Goal: Task Accomplishment & Management: Manage account settings

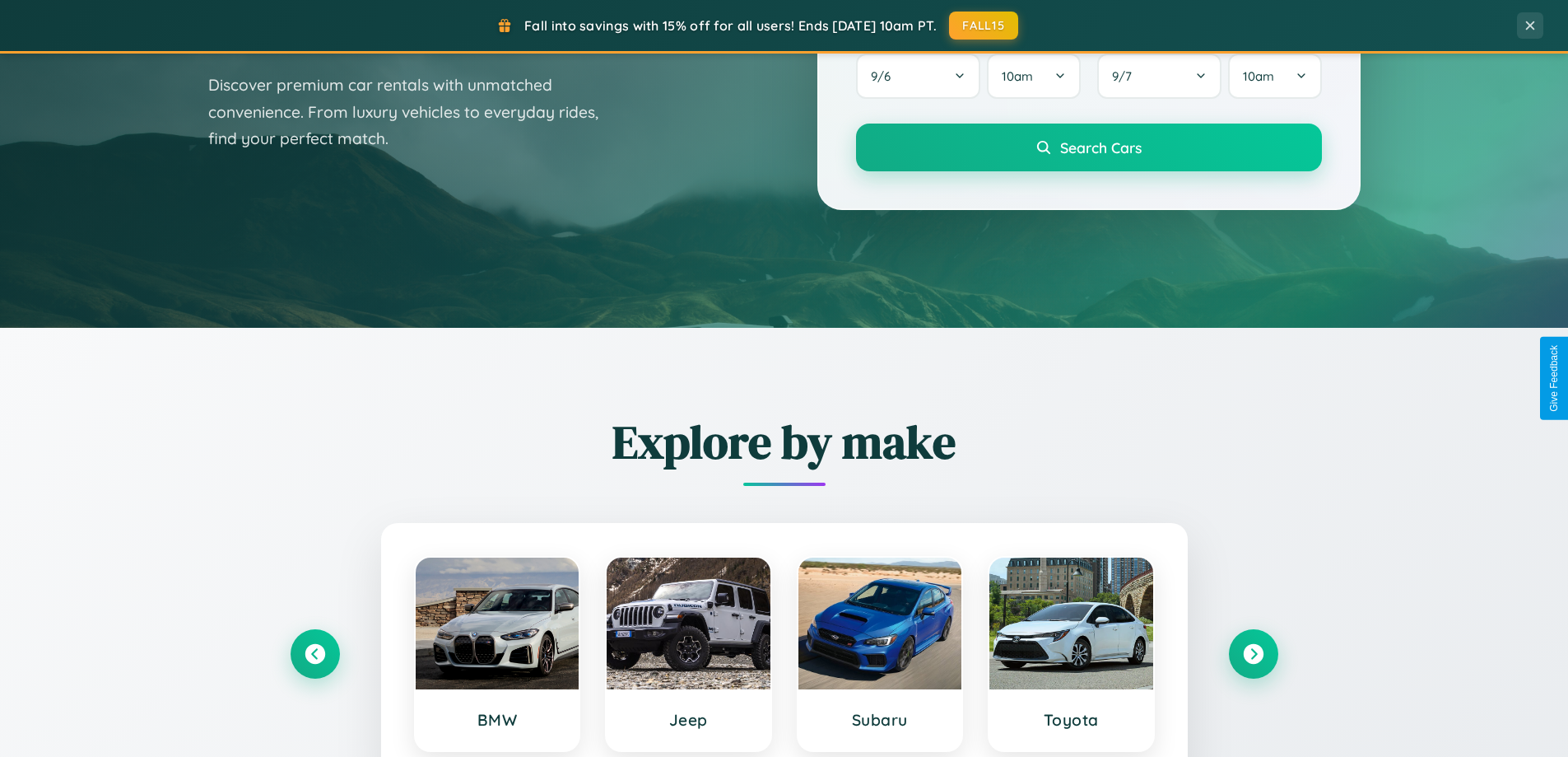
scroll to position [1133, 0]
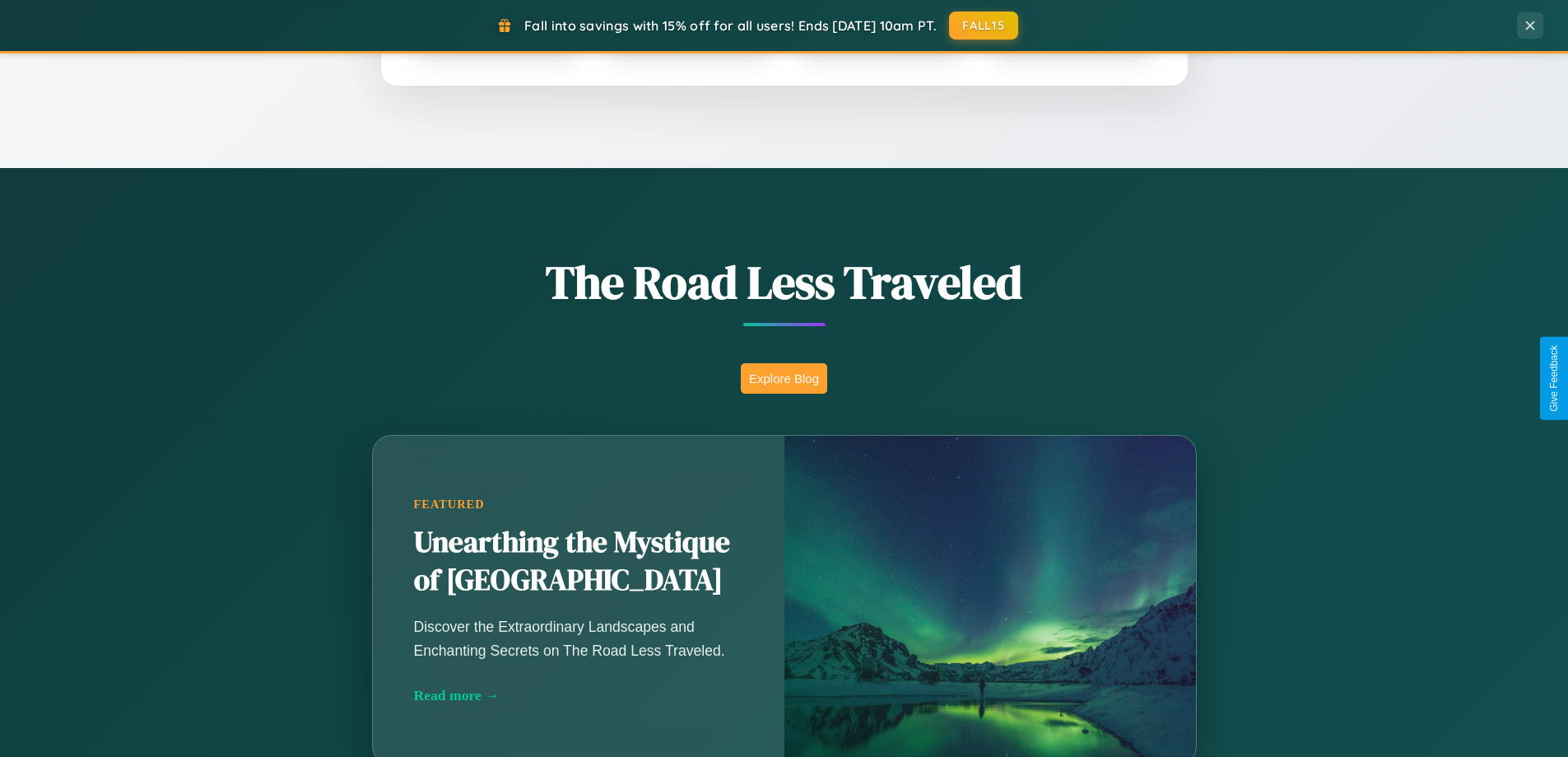
click at [783, 378] on button "Explore Blog" at bounding box center [784, 378] width 87 height 30
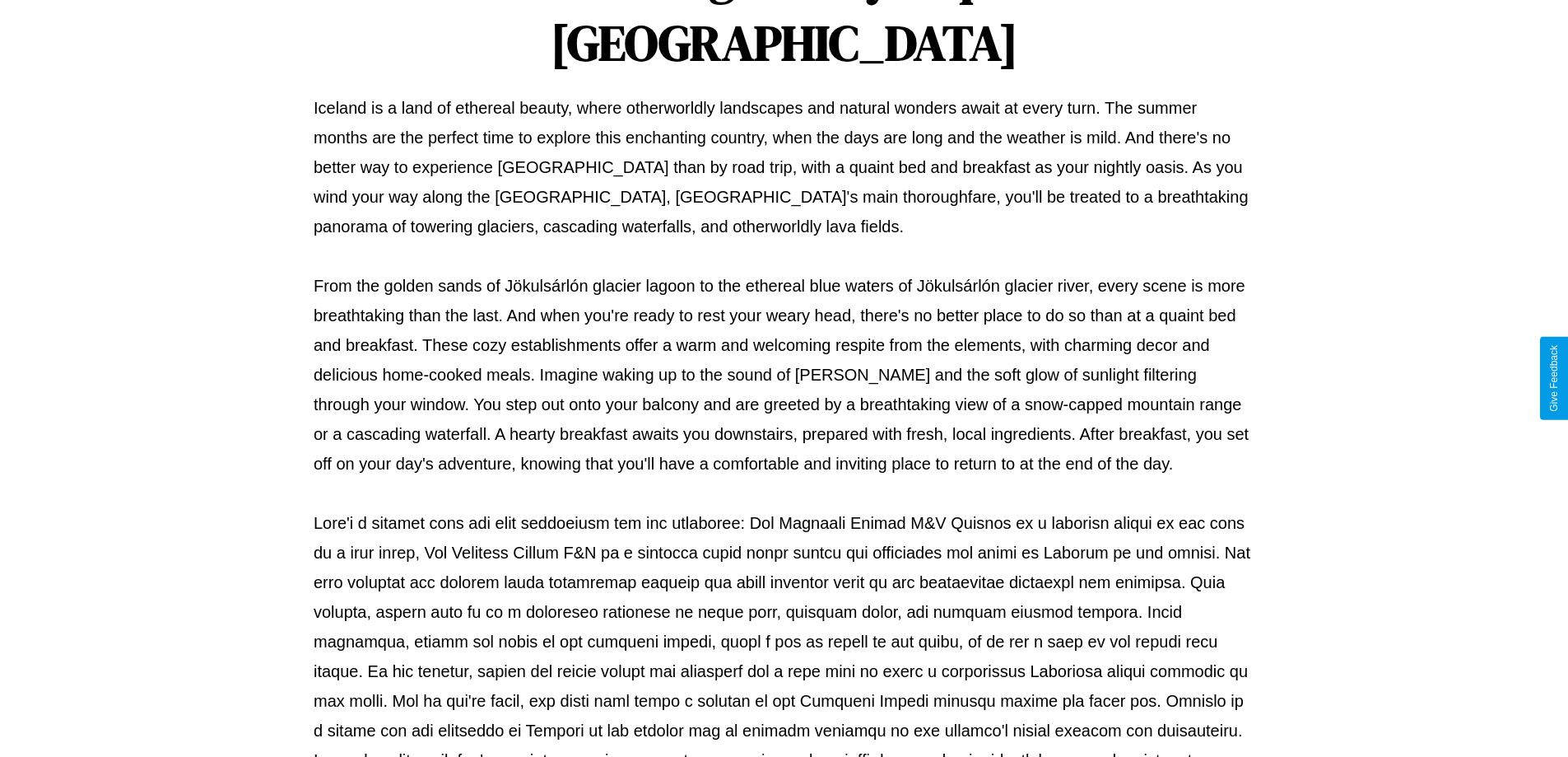
scroll to position [533, 0]
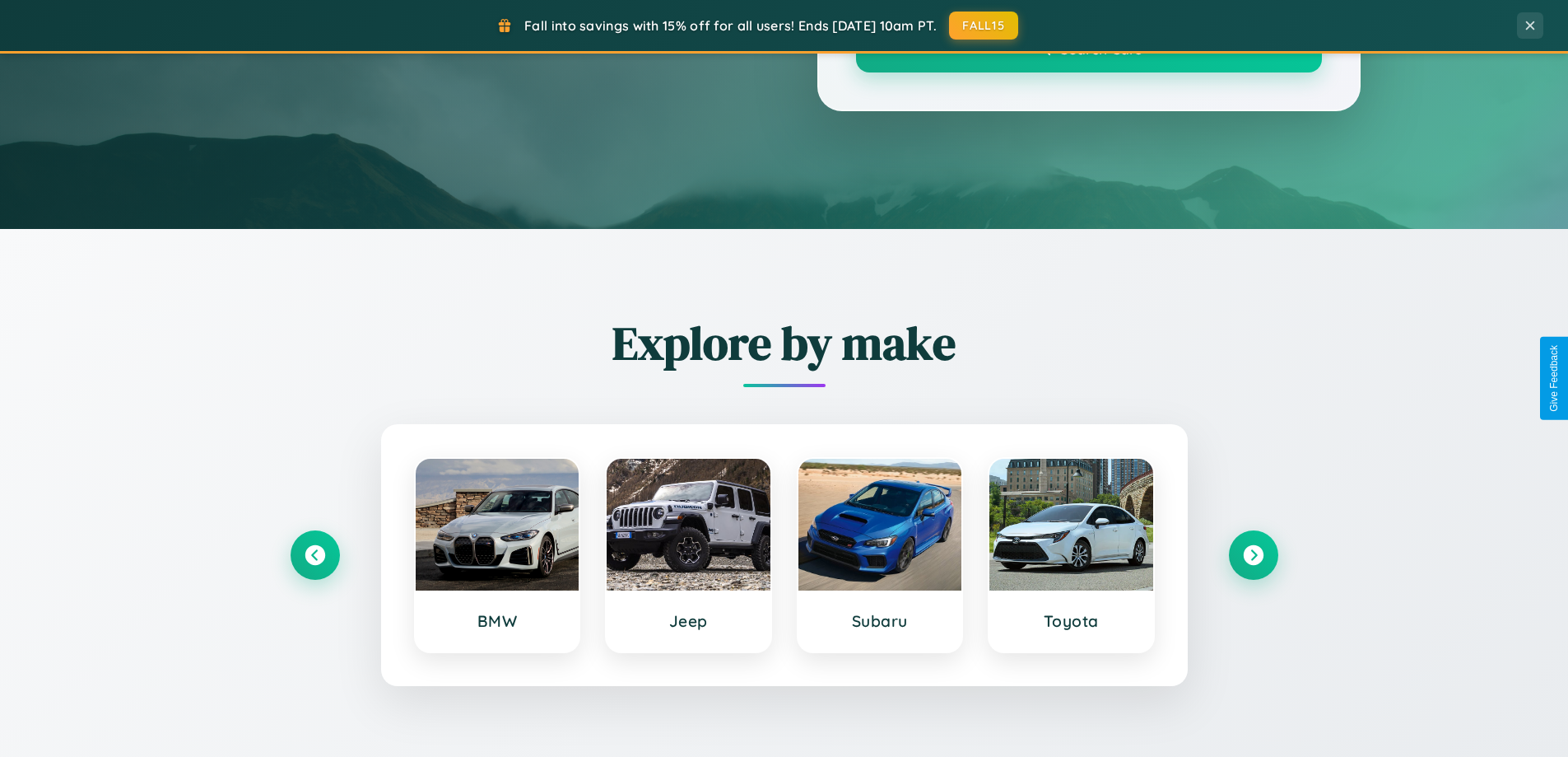
scroll to position [1133, 0]
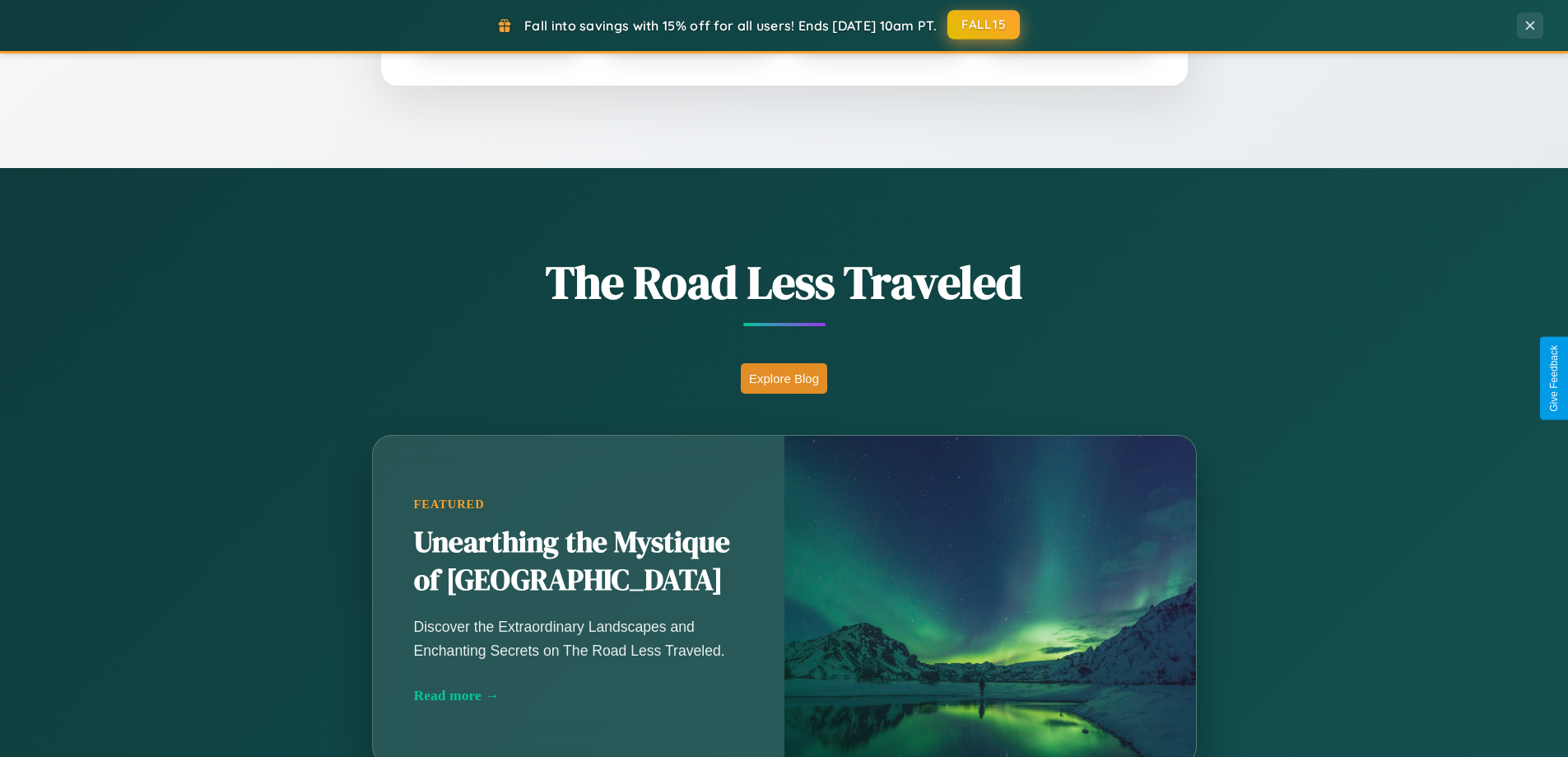
click at [984, 25] on button "FALL15" at bounding box center [984, 24] width 73 height 29
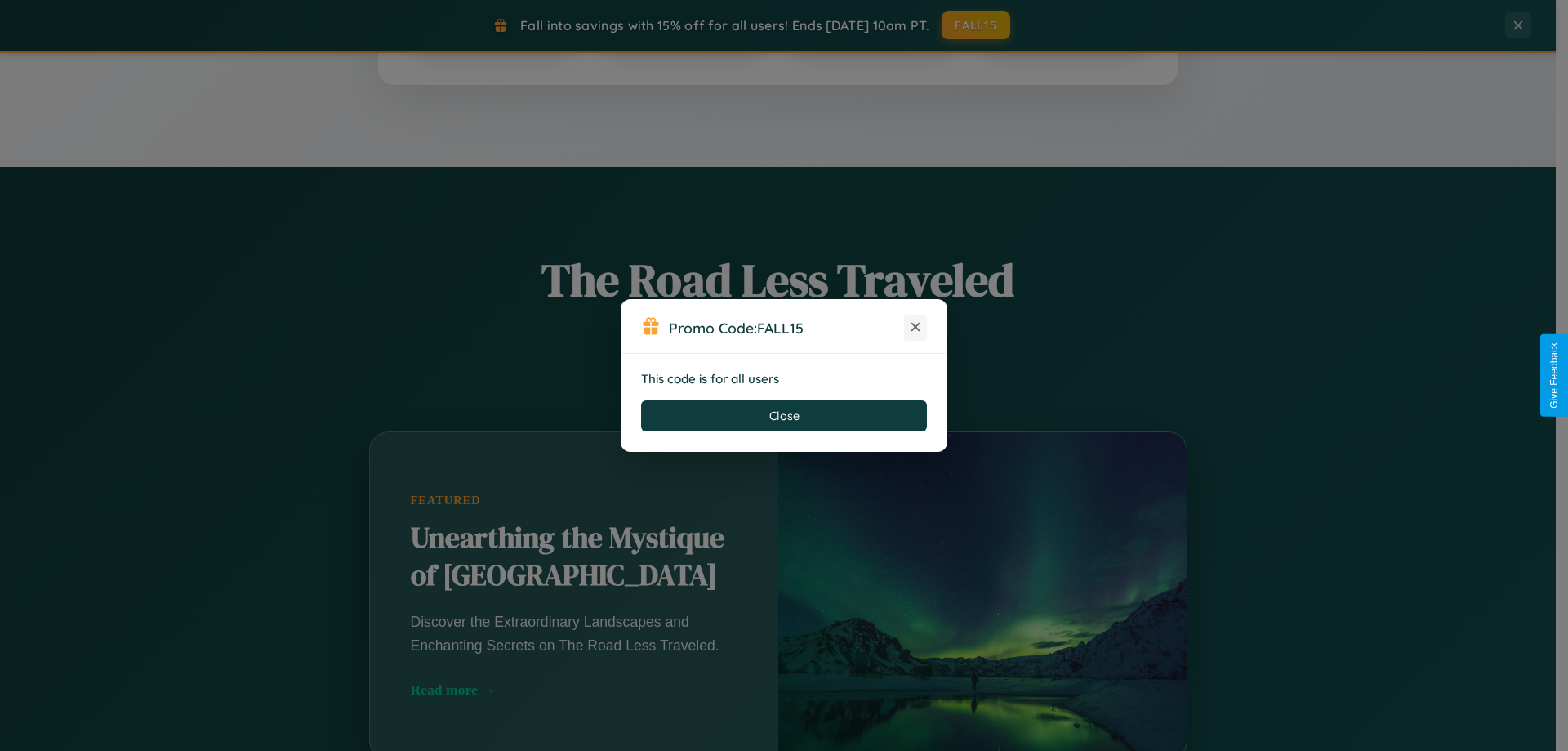
click at [916, 328] on icon at bounding box center [915, 327] width 17 height 17
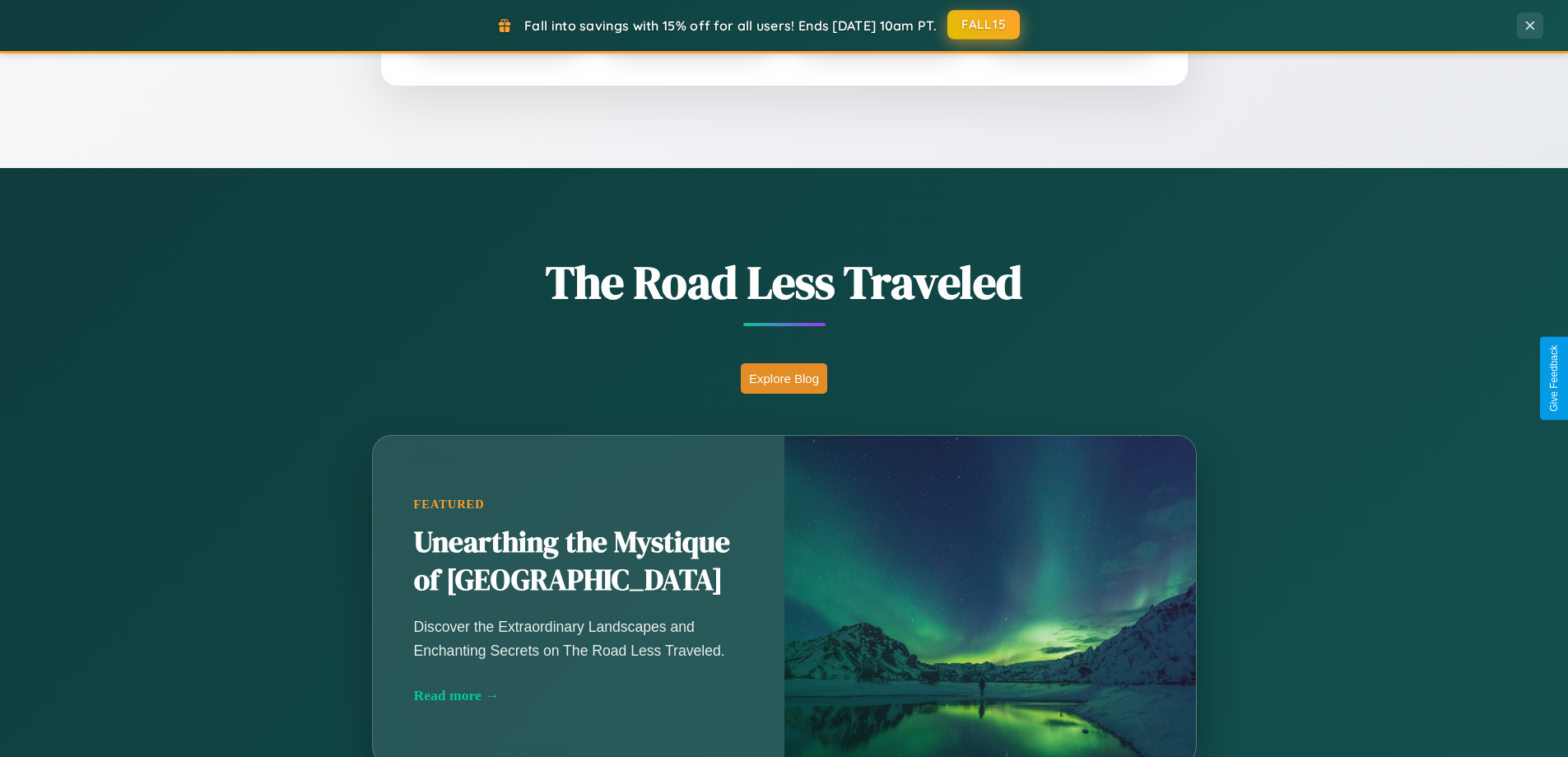
click at [984, 25] on button "FALL15" at bounding box center [984, 24] width 73 height 29
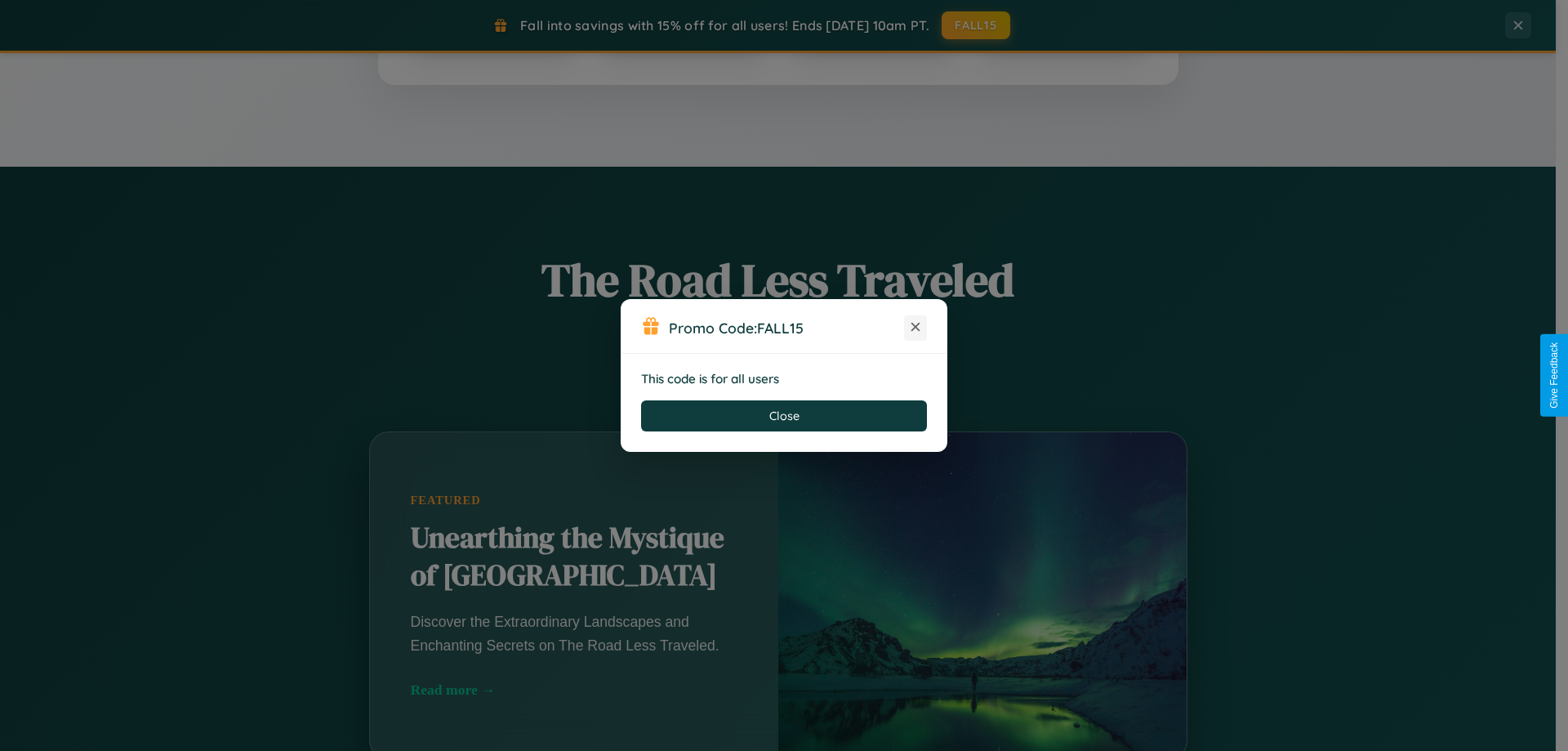
click at [916, 328] on icon at bounding box center [915, 327] width 17 height 17
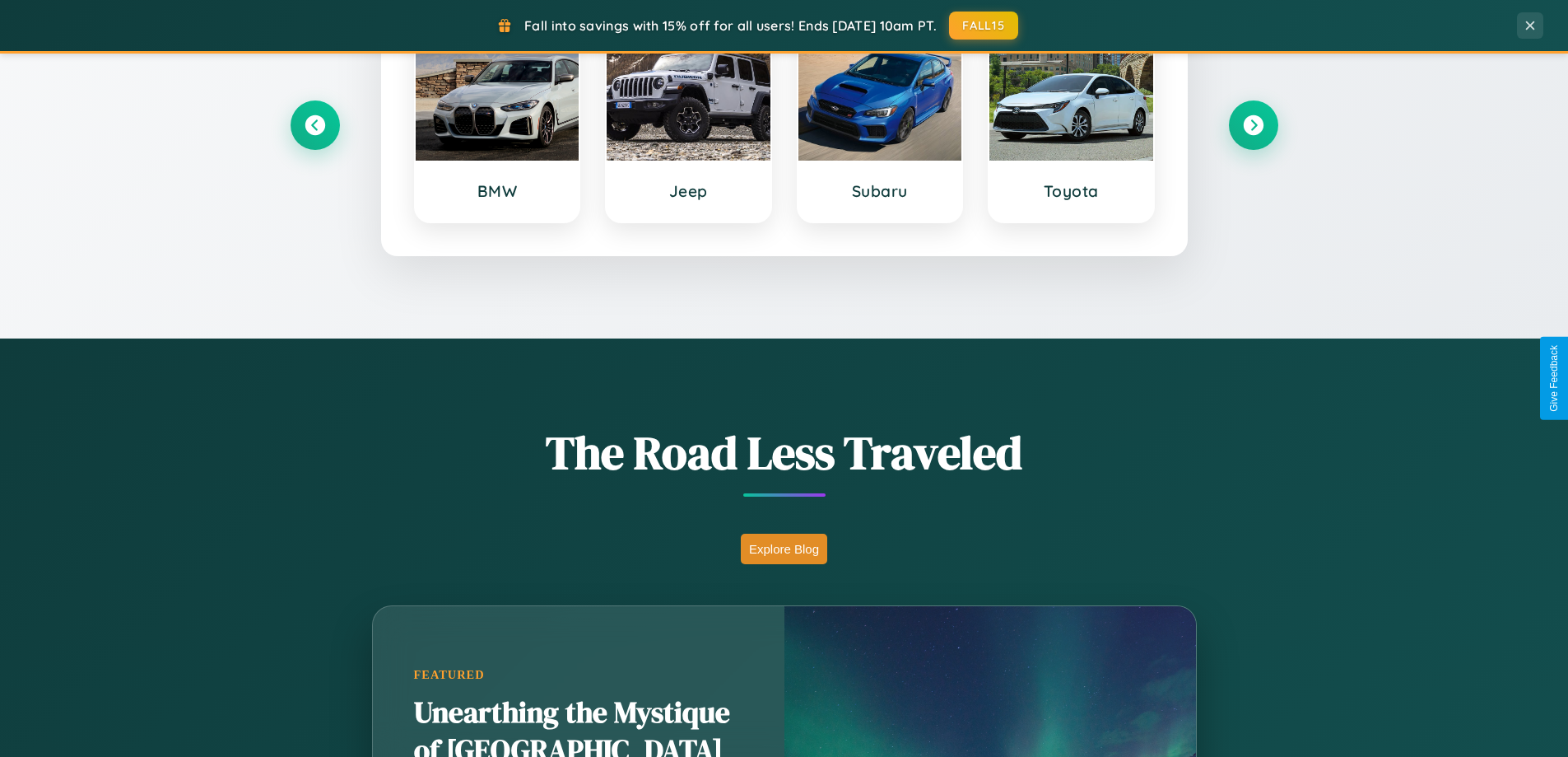
scroll to position [0, 0]
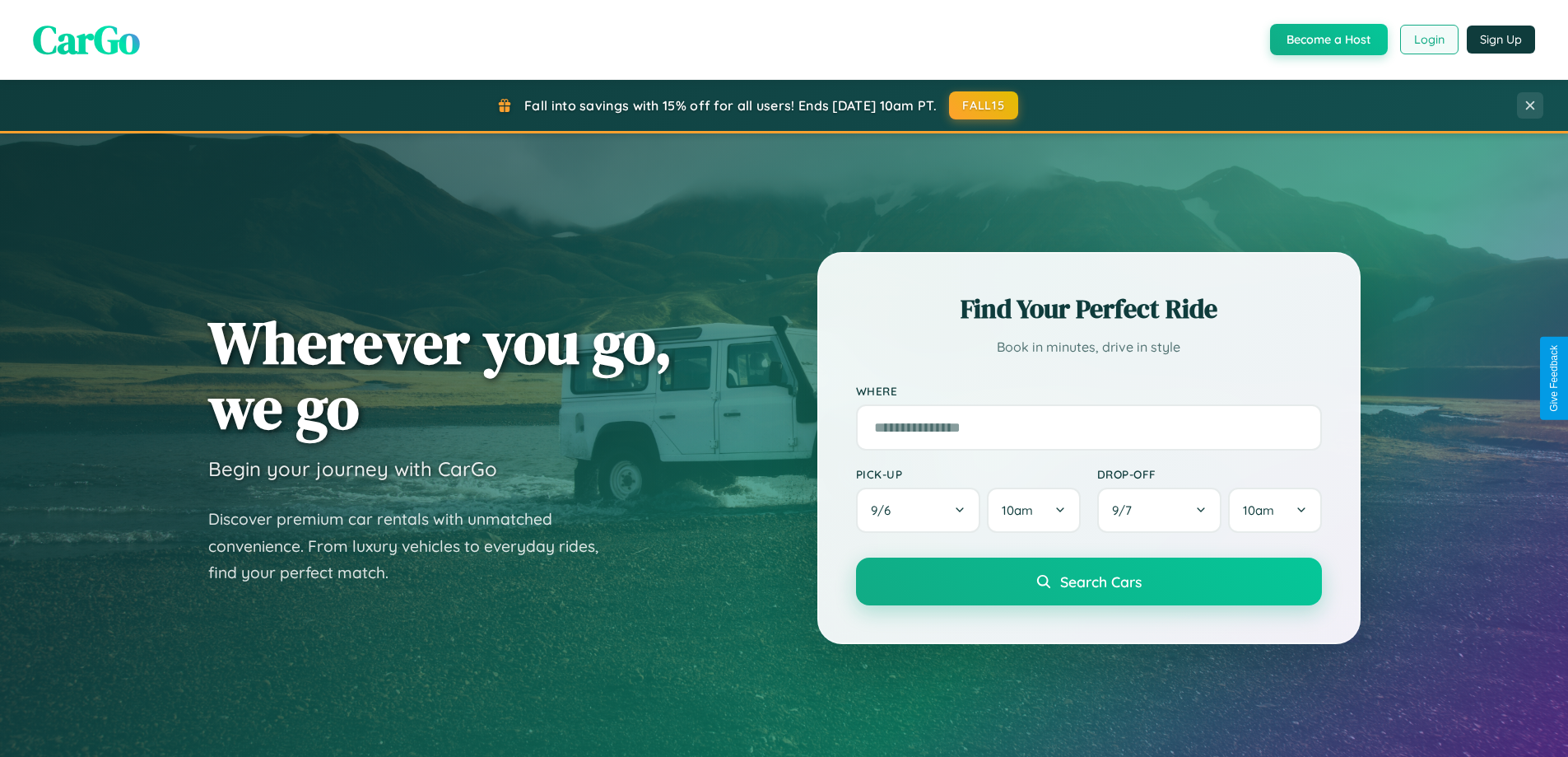
click at [1428, 40] on button "Login" at bounding box center [1429, 39] width 58 height 29
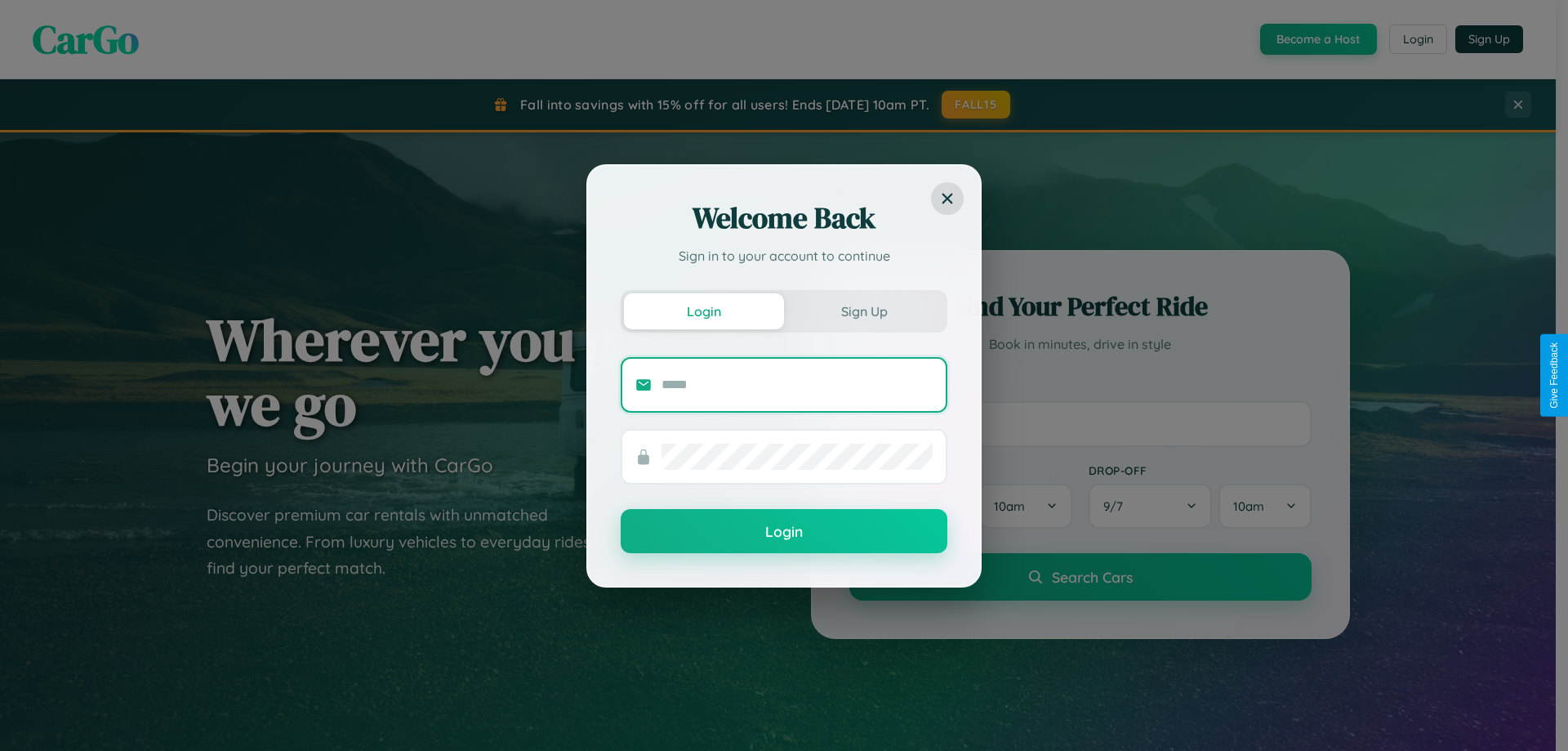
click at [797, 384] on input "text" at bounding box center [796, 385] width 271 height 26
type input "**********"
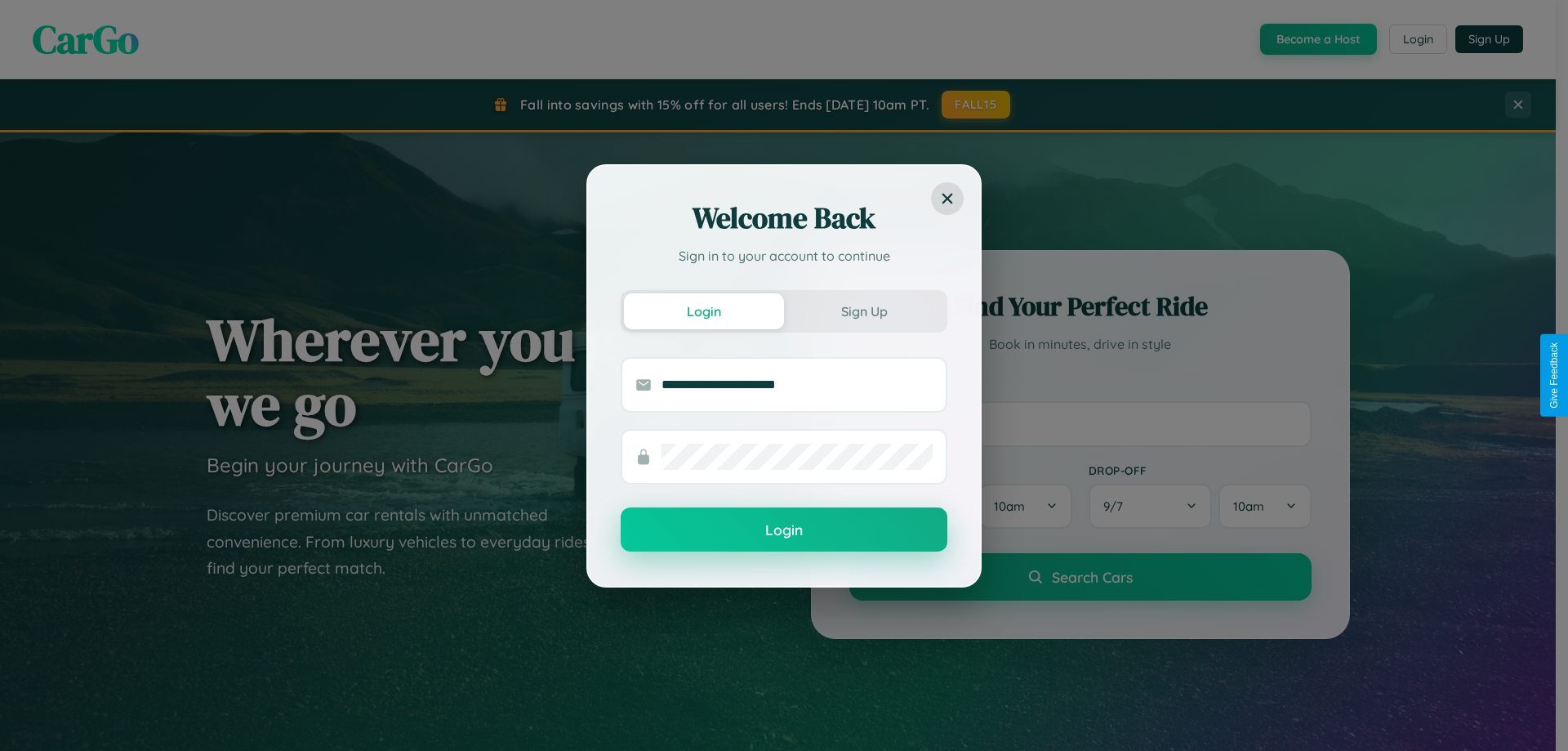
click at [784, 531] on button "Login" at bounding box center [784, 530] width 327 height 44
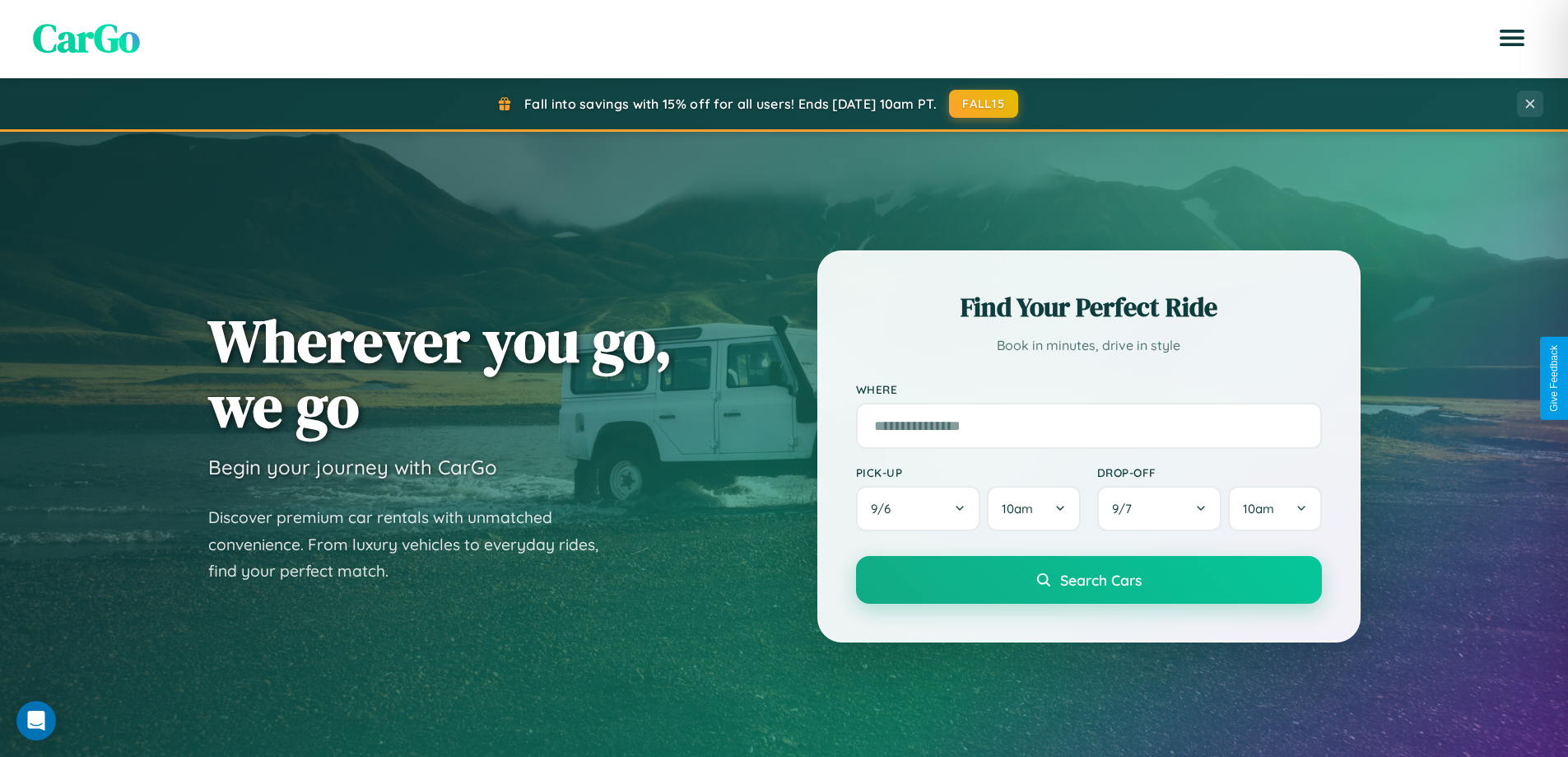
scroll to position [710, 0]
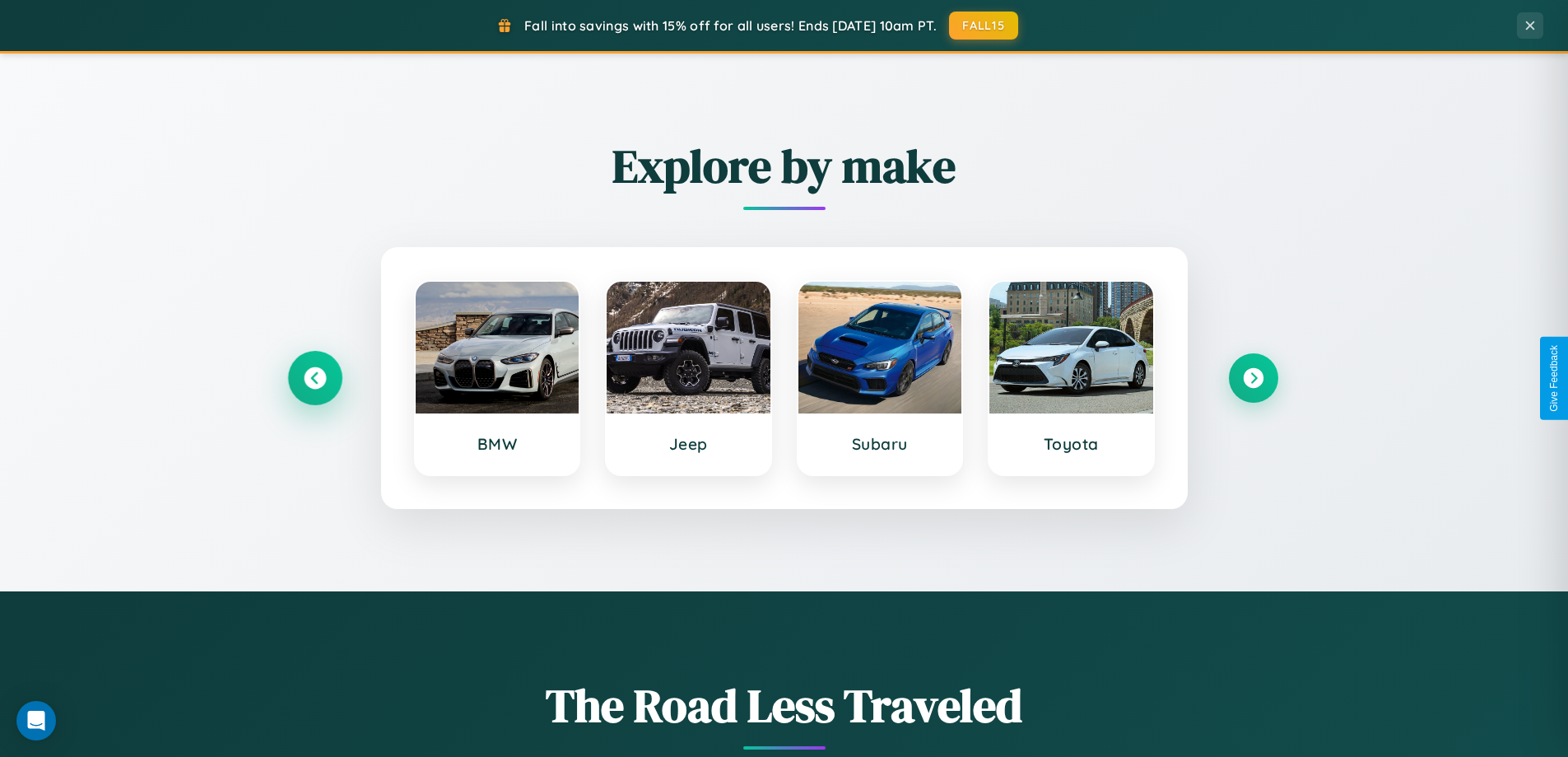
click at [314, 378] on icon at bounding box center [314, 378] width 22 height 22
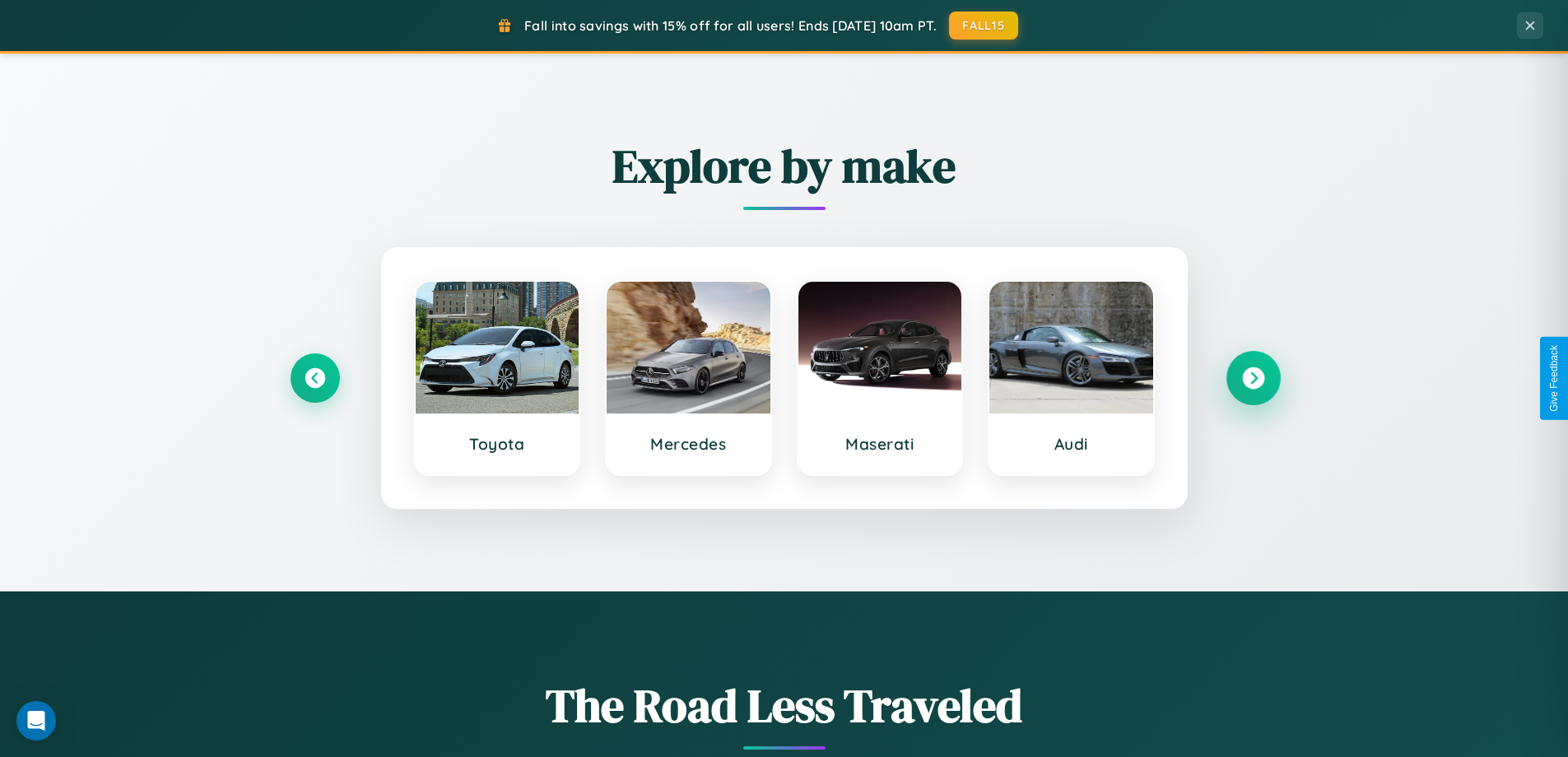
click at [1253, 378] on icon at bounding box center [1252, 378] width 22 height 22
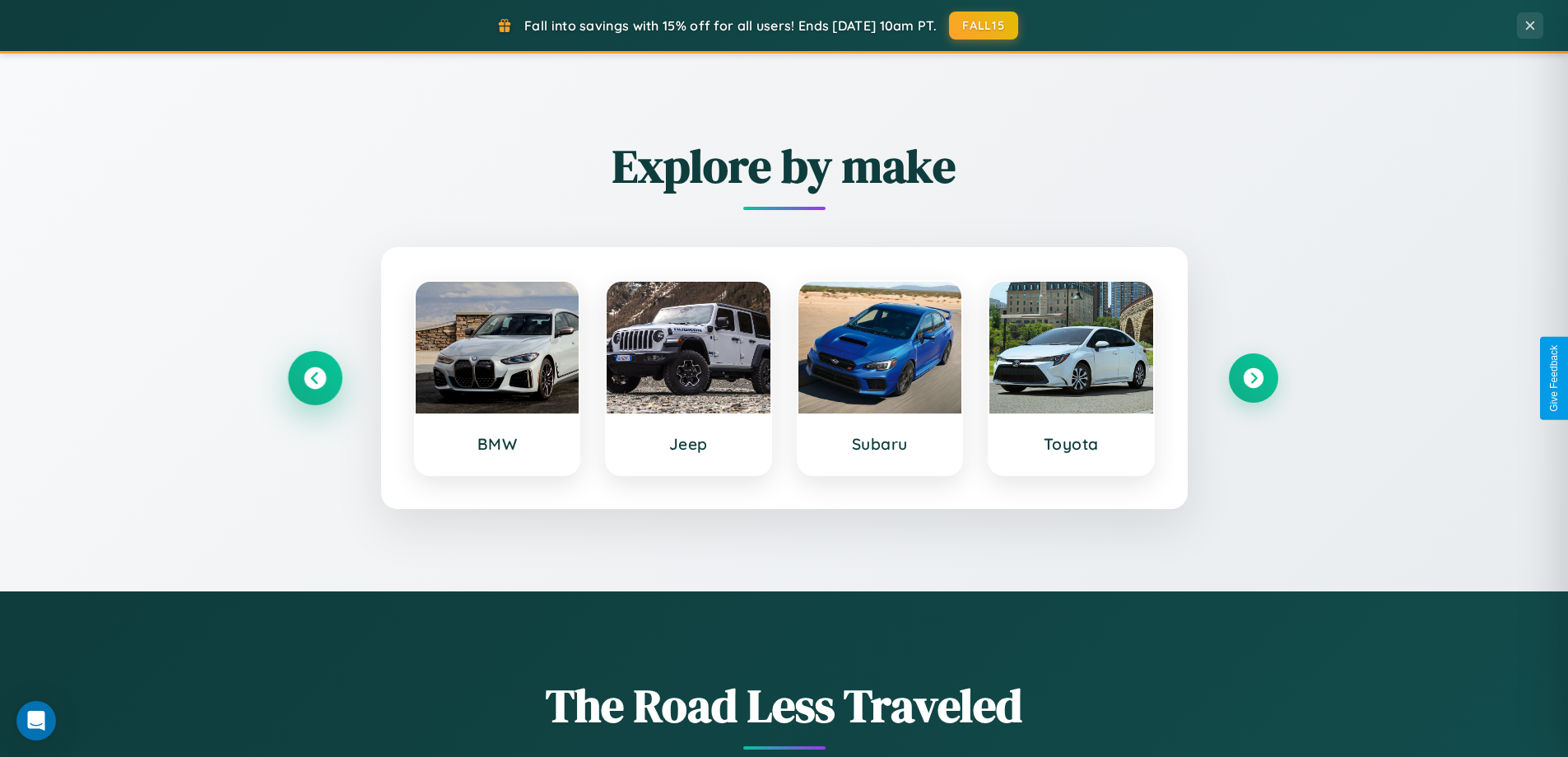
click at [314, 378] on icon at bounding box center [314, 378] width 22 height 22
